Goal: Navigation & Orientation: Understand site structure

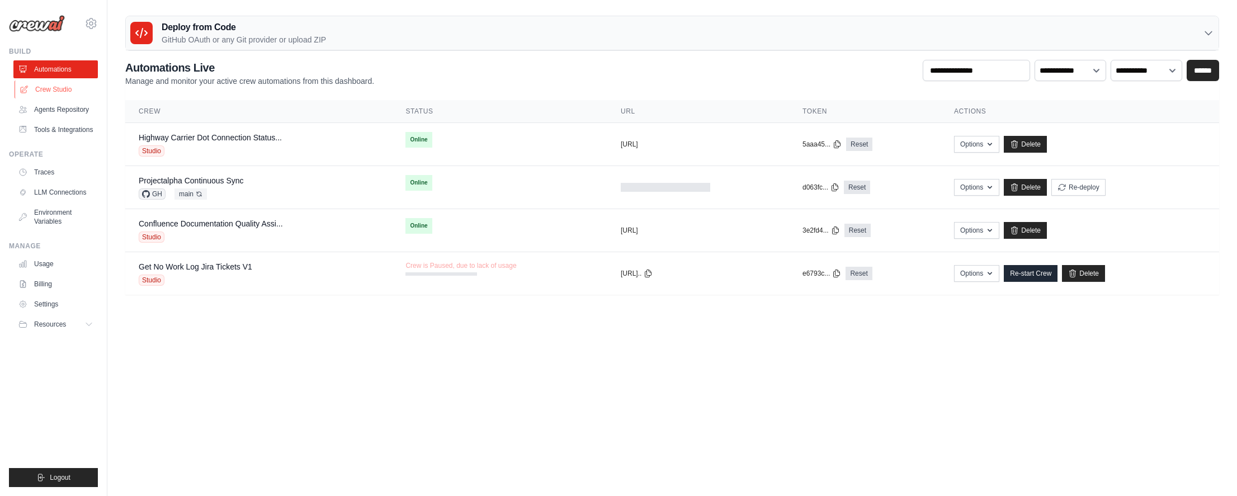
click at [49, 89] on link "Crew Studio" at bounding box center [57, 90] width 84 height 18
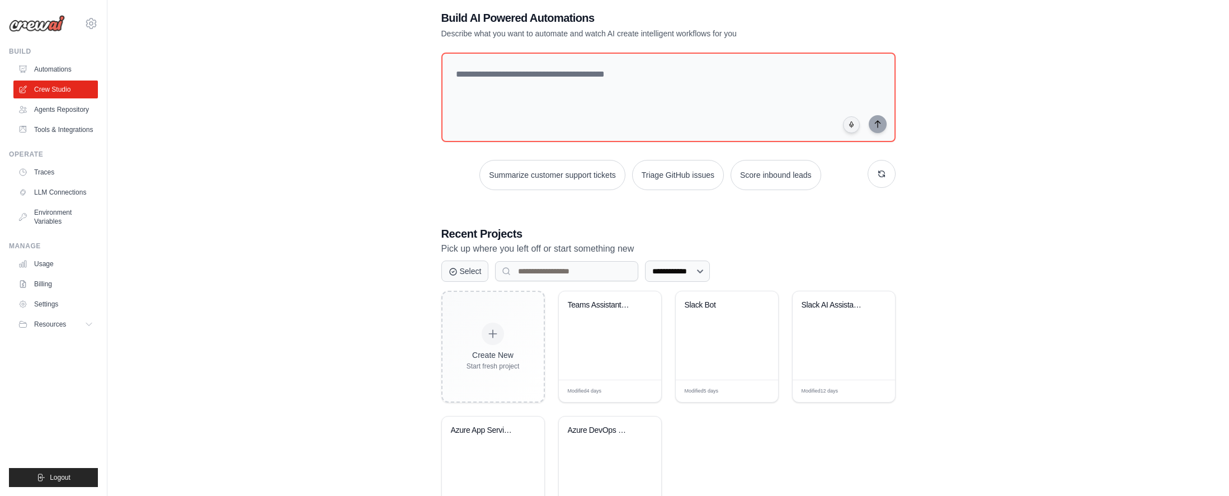
scroll to position [21, 0]
click at [60, 114] on link "Agents Repository" at bounding box center [57, 110] width 84 height 18
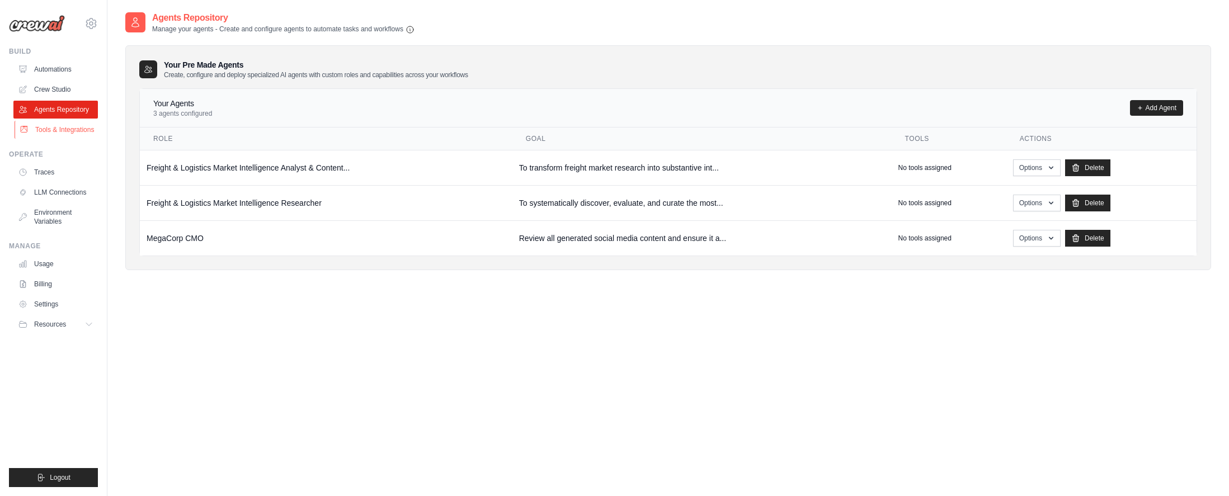
click at [60, 128] on link "Tools & Integrations" at bounding box center [57, 130] width 84 height 18
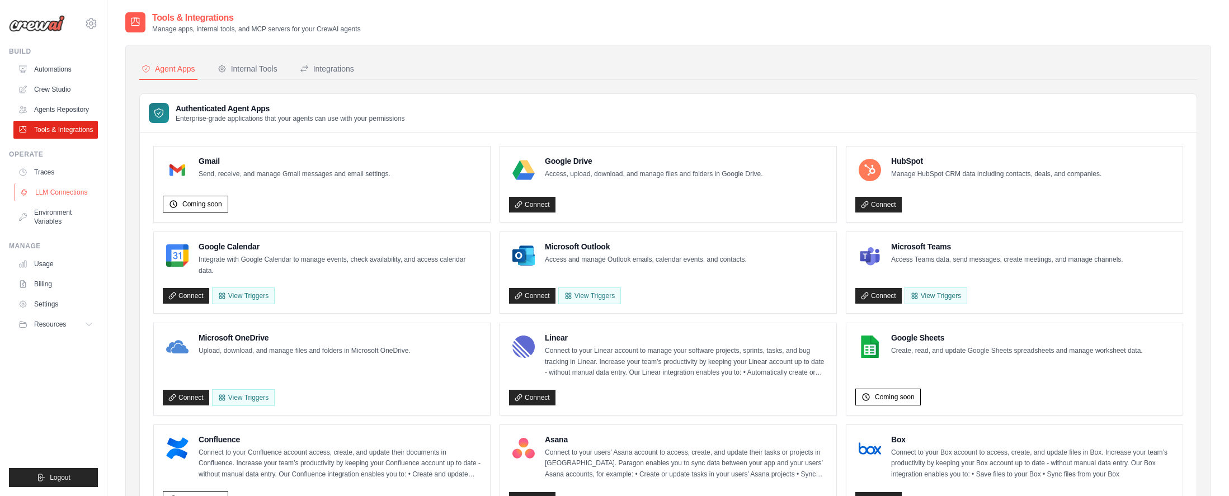
click at [70, 192] on link "LLM Connections" at bounding box center [57, 192] width 84 height 18
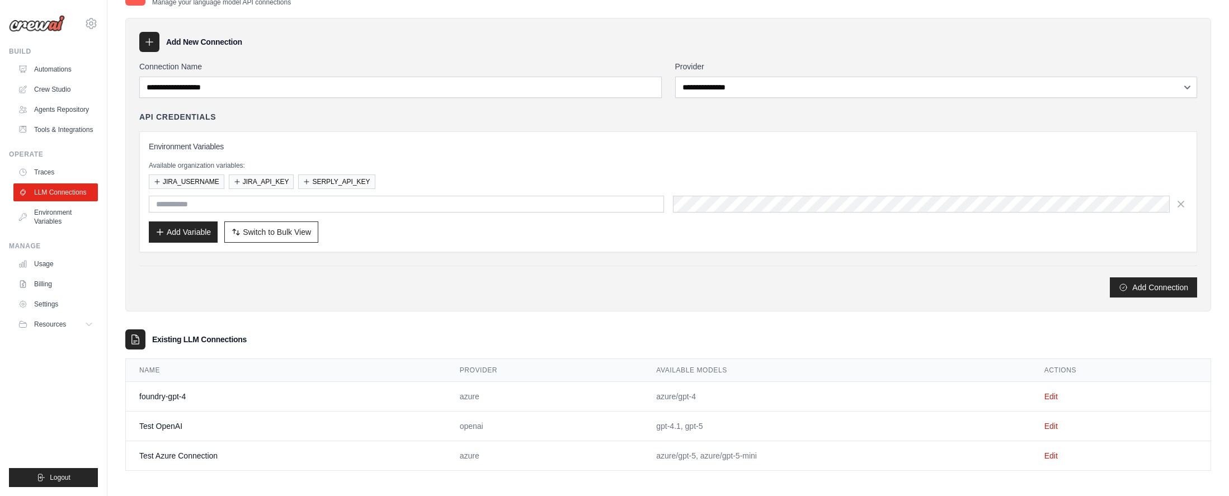
scroll to position [31, 0]
